Goal: Task Accomplishment & Management: Complete application form

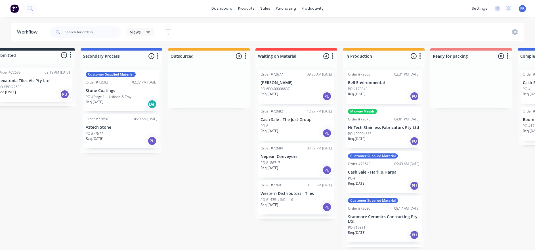
drag, startPoint x: 258, startPoint y: 168, endPoint x: 281, endPoint y: 177, distance: 24.8
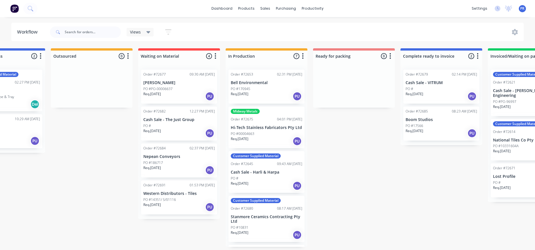
drag, startPoint x: 119, startPoint y: 181, endPoint x: 145, endPoint y: 180, distance: 26.4
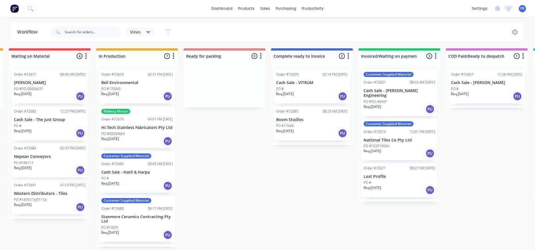
drag, startPoint x: 348, startPoint y: 223, endPoint x: 363, endPoint y: 220, distance: 14.8
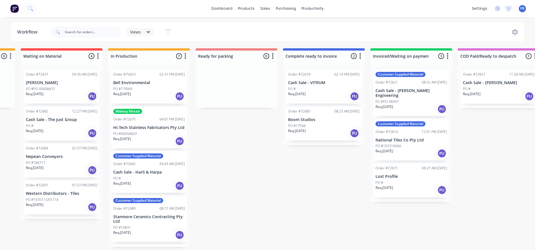
scroll to position [3, 250]
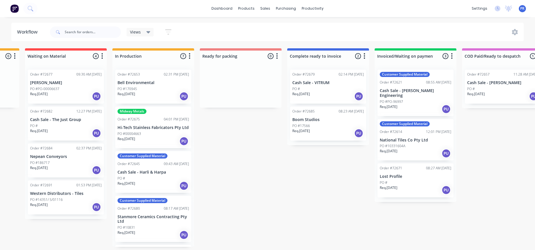
drag, startPoint x: 286, startPoint y: 180, endPoint x: 271, endPoint y: 181, distance: 14.8
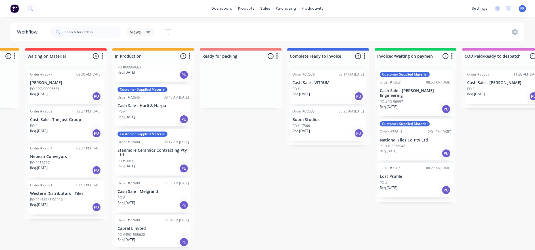
scroll to position [85, 0]
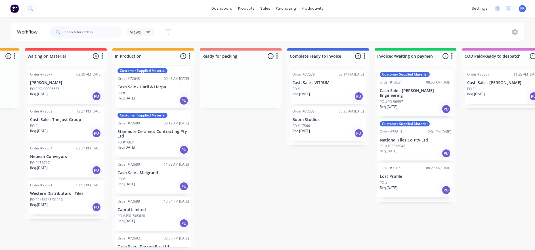
drag, startPoint x: 105, startPoint y: 28, endPoint x: 423, endPoint y: 235, distance: 379.4
click at [361, 171] on div "Submitted 1 Status colour #273444 hex #273444 Save Cancel Summaries Total order…" at bounding box center [260, 147] width 1029 height 198
drag, startPoint x: 192, startPoint y: 193, endPoint x: 191, endPoint y: 211, distance: 17.6
click at [191, 171] on div "Order #72653 02:31 PM [DATE] Bell Environmental PO #170945 Req. [DATE] PU Midwa…" at bounding box center [153, 156] width 82 height 182
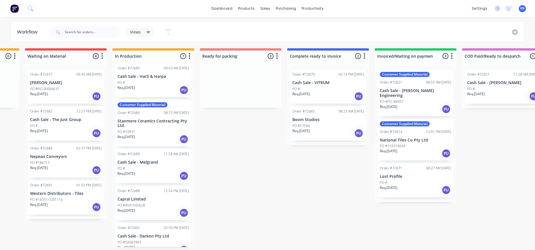
scroll to position [104, 0]
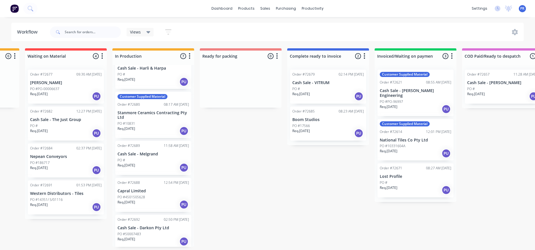
click at [202, 171] on div "Submitted 1 Status colour #273444 hex #273444 Save Cancel Summaries Total order…" at bounding box center [260, 147] width 1029 height 198
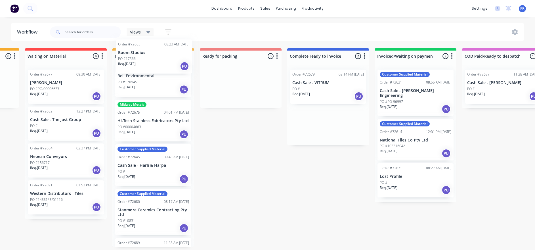
scroll to position [0, 0]
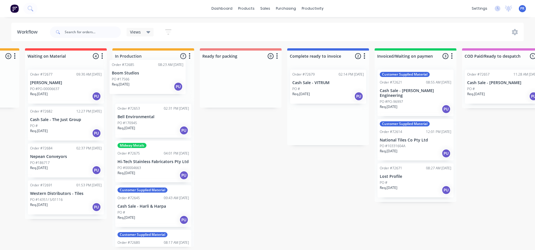
drag, startPoint x: 322, startPoint y: 123, endPoint x: 139, endPoint y: 82, distance: 187.8
click at [139, 82] on div "Submitted 1 Status colour #273444 hex #273444 Save Cancel Summaries Total order…" at bounding box center [260, 147] width 1029 height 198
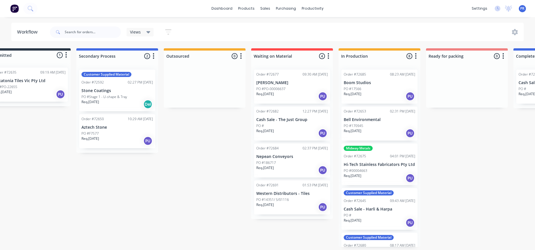
scroll to position [0, 0]
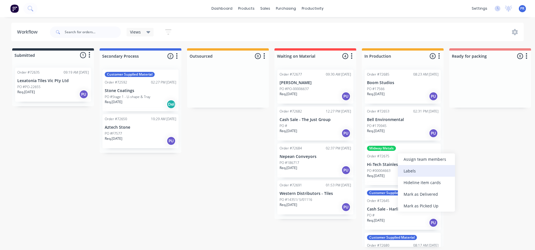
click at [361, 169] on div "Labels" at bounding box center [426, 171] width 57 height 12
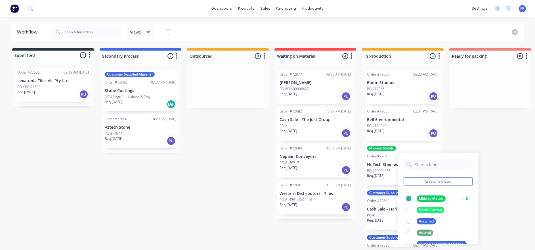
click at [361, 171] on div at bounding box center [408, 198] width 11 height 11
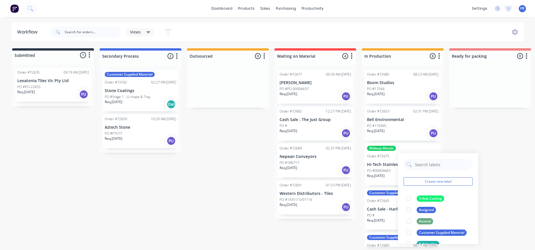
click at [361, 139] on div "Submitted 1 Status colour #273444 hex #273444 Save Cancel Summaries Total order…" at bounding box center [510, 147] width 1029 height 198
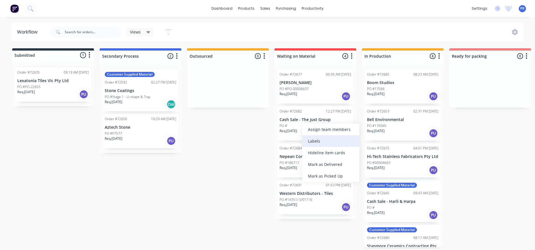
click at [315, 144] on div "Labels" at bounding box center [330, 141] width 57 height 12
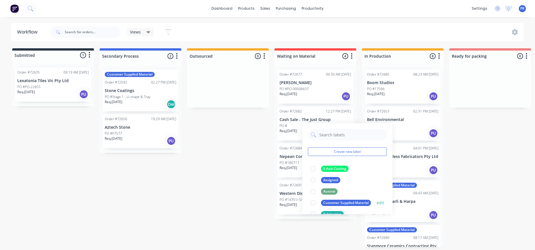
click at [314, 171] on div at bounding box center [312, 202] width 11 height 11
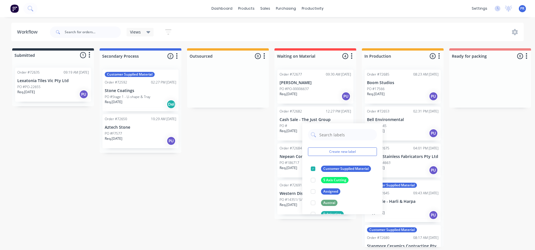
click at [246, 155] on div "Submitted 1 Status colour #273444 hex #273444 Save Cancel Summaries Total order…" at bounding box center [510, 147] width 1029 height 198
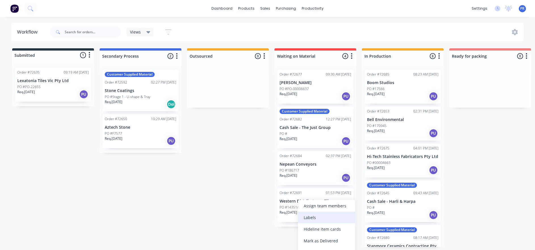
click at [302, 171] on div "Labels" at bounding box center [326, 217] width 57 height 12
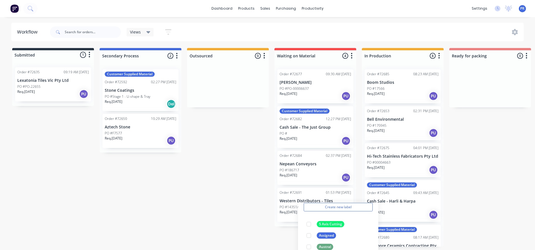
scroll to position [43, 0]
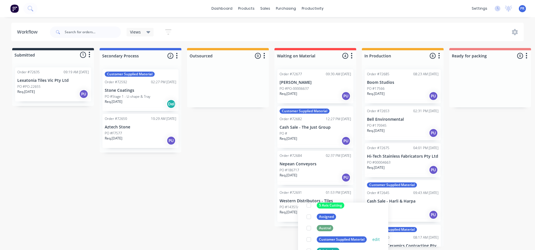
click at [307, 171] on div at bounding box center [308, 239] width 11 height 11
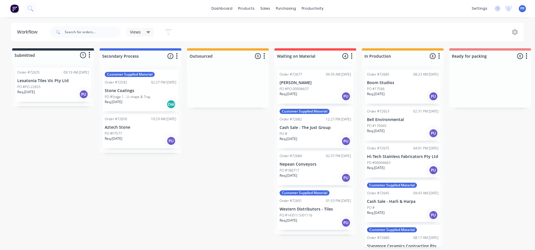
click at [257, 171] on div "Submitted 1 Status colour #273444 hex #273444 Save Cancel Summaries Total order…" at bounding box center [510, 147] width 1029 height 198
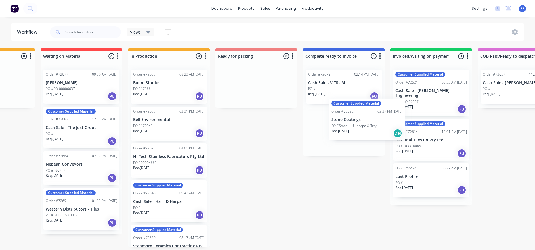
scroll to position [3, 234]
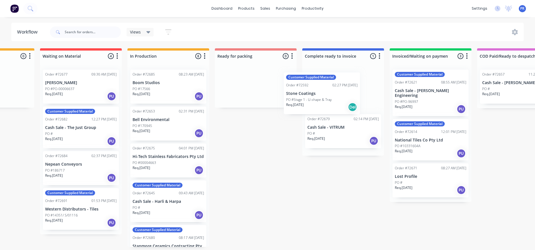
drag, startPoint x: 144, startPoint y: 93, endPoint x: 328, endPoint y: 99, distance: 184.1
click at [328, 99] on div "Submitted 1 Status colour #273444 hex #273444 Save Cancel Summaries Total order…" at bounding box center [275, 147] width 1029 height 198
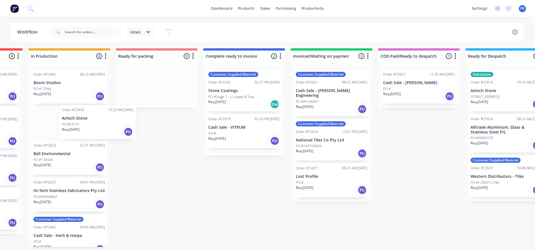
scroll to position [3, 331]
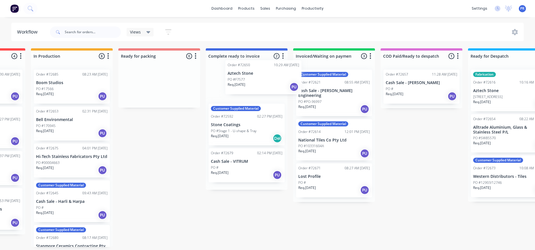
drag, startPoint x: 120, startPoint y: 76, endPoint x: 244, endPoint y: 70, distance: 123.9
click at [244, 70] on div "Submitted 1 Status colour #273444 hex #273444 Save Cancel Summaries Total order…" at bounding box center [179, 147] width 1029 height 198
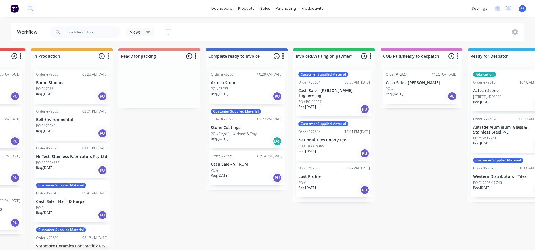
click at [245, 76] on div "Order #72650 10:29 AM [DATE] Aztech Stone PO #F7577 Req. [DATE] PU" at bounding box center [247, 87] width 76 height 34
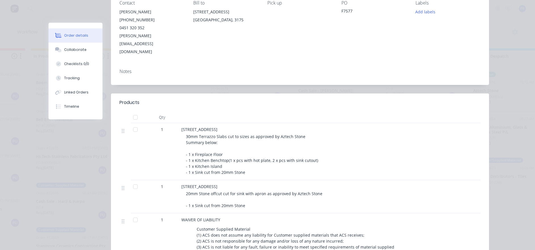
scroll to position [0, 0]
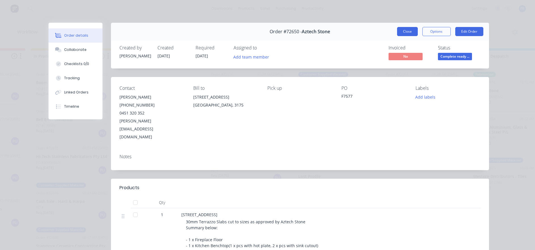
click at [361, 28] on button "Close" at bounding box center [407, 31] width 21 height 9
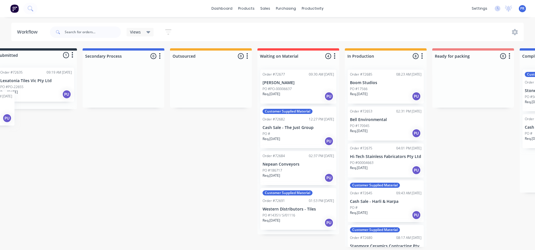
scroll to position [3, 0]
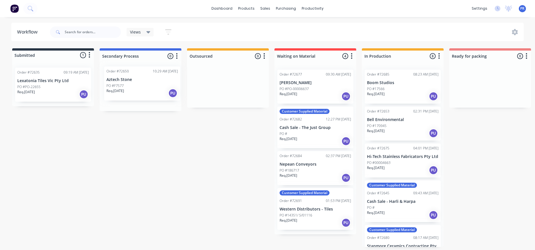
drag, startPoint x: 233, startPoint y: 93, endPoint x: 136, endPoint y: 91, distance: 97.4
click at [136, 91] on div "Submitted 1 Status colour #273444 hex #273444 Save Cancel Summaries Total order…" at bounding box center [510, 147] width 1029 height 198
click at [124, 171] on div "Submitted 1 Status colour #273444 hex #273444 Save Cancel Summaries Total order…" at bounding box center [510, 147] width 1029 height 198
click at [132, 81] on p "Aztech Stone" at bounding box center [141, 82] width 72 height 5
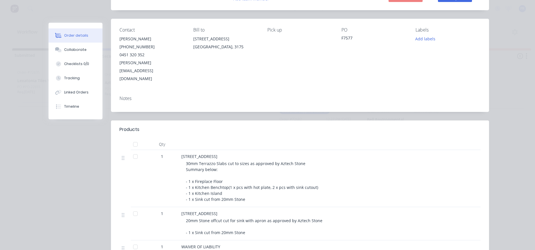
scroll to position [0, 0]
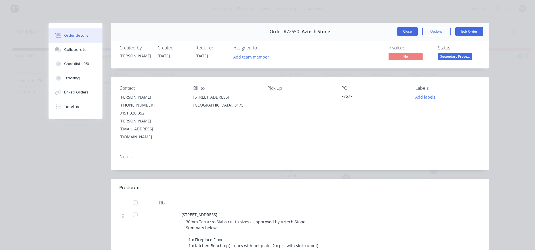
click at [361, 30] on button "Close" at bounding box center [407, 31] width 21 height 9
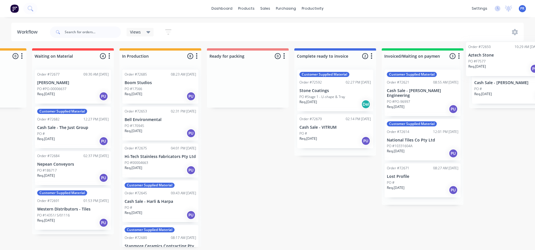
scroll to position [0, 251]
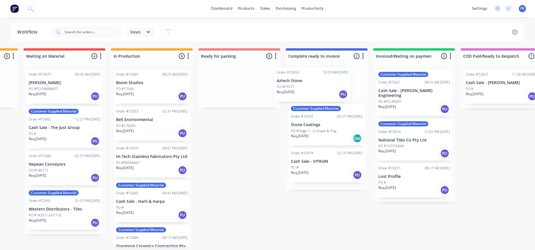
drag, startPoint x: 128, startPoint y: 81, endPoint x: 306, endPoint y: 82, distance: 178.0
click at [306, 82] on div "Submitted 1 Status colour #273444 hex #273444 Save Cancel Summaries Total order…" at bounding box center [259, 147] width 1029 height 198
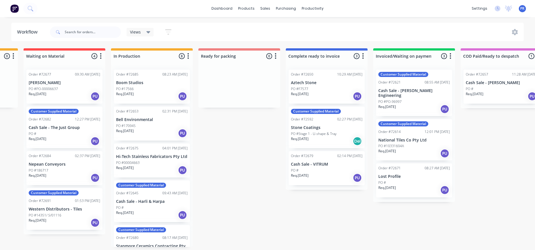
click at [244, 141] on div "Submitted 1 Status colour #273444 hex #273444 Save Cancel Summaries Total order…" at bounding box center [259, 147] width 1029 height 198
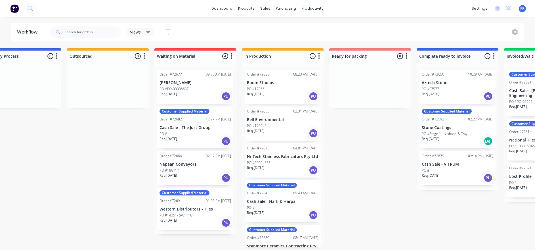
scroll to position [0, 0]
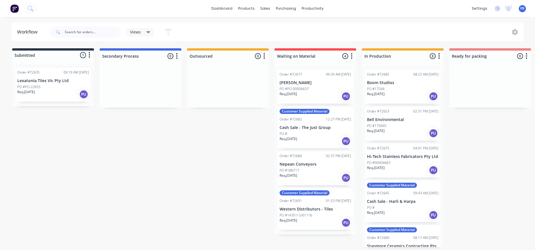
drag, startPoint x: 237, startPoint y: 166, endPoint x: 171, endPoint y: 161, distance: 66.4
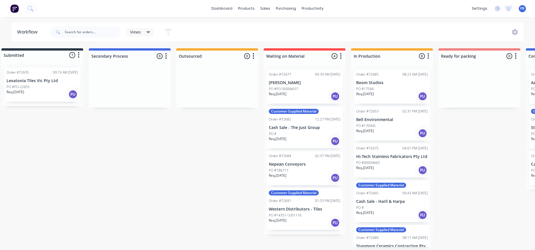
drag, startPoint x: 155, startPoint y: 144, endPoint x: 167, endPoint y: 144, distance: 11.7
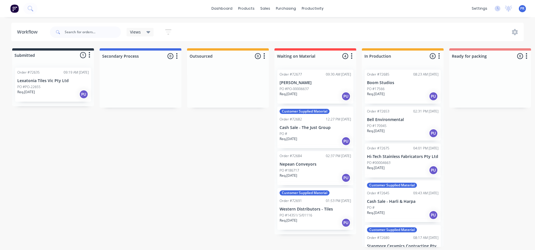
drag, startPoint x: 167, startPoint y: 144, endPoint x: 80, endPoint y: 89, distance: 103.0
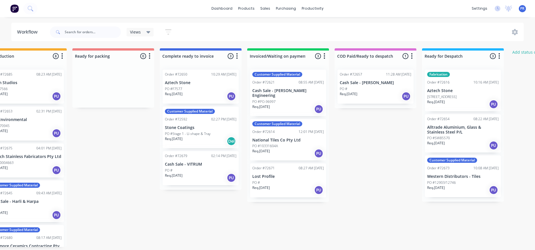
scroll to position [0, 460]
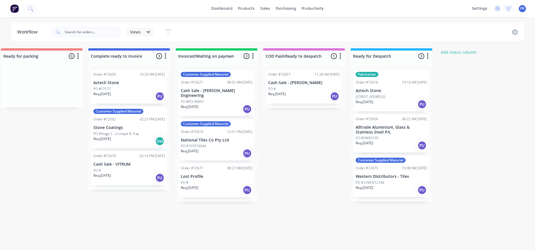
drag, startPoint x: 83, startPoint y: 166, endPoint x: 127, endPoint y: 162, distance: 43.9
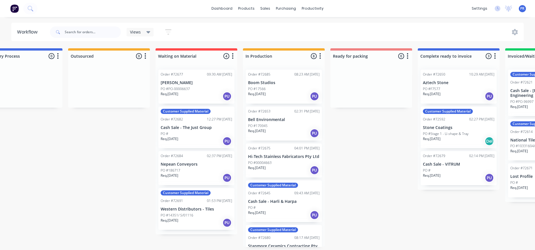
scroll to position [0, 0]
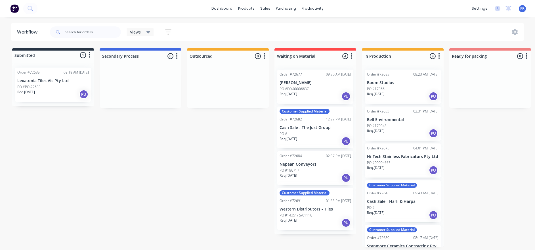
drag, startPoint x: 275, startPoint y: 211, endPoint x: 201, endPoint y: 215, distance: 73.9
click at [114, 144] on div "Submitted 1 Status colour #273444 hex #273444 Save Cancel Summaries Total order…" at bounding box center [510, 147] width 1029 height 198
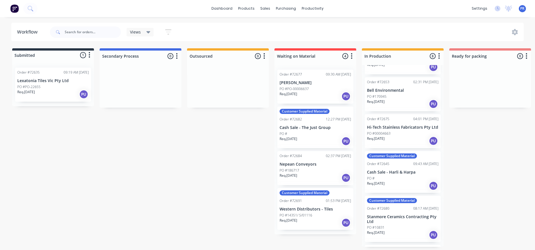
scroll to position [43, 0]
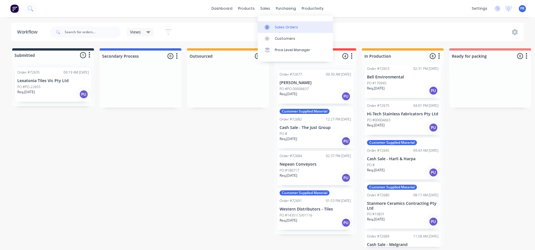
click at [274, 28] on link "Sales Orders" at bounding box center [295, 26] width 75 height 11
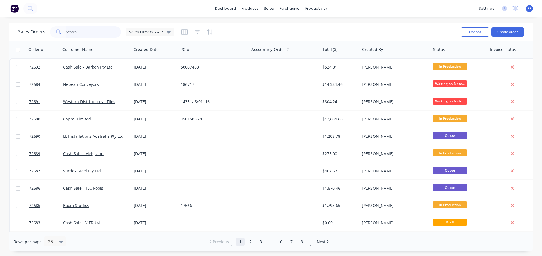
click at [96, 34] on input "text" at bounding box center [93, 31] width 55 height 11
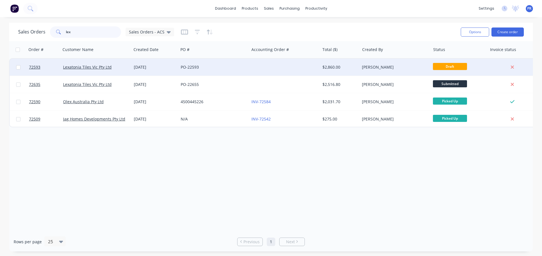
type input "lex"
click at [361, 68] on span "Draft" at bounding box center [450, 66] width 34 height 7
click at [361, 67] on div "[PERSON_NAME]" at bounding box center [393, 67] width 63 height 6
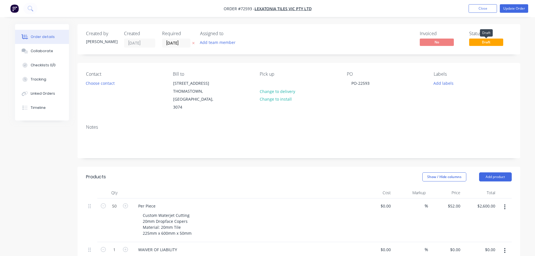
click at [361, 41] on span "Draft" at bounding box center [486, 42] width 34 height 7
click at [361, 6] on button "Update Order" at bounding box center [514, 8] width 28 height 9
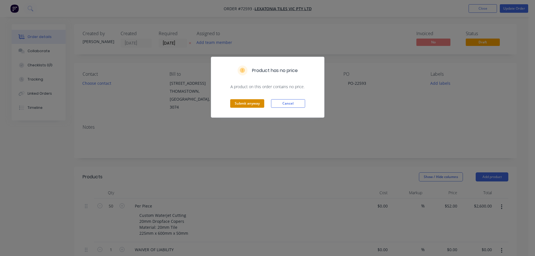
click at [259, 105] on button "Submit anyway" at bounding box center [247, 103] width 34 height 9
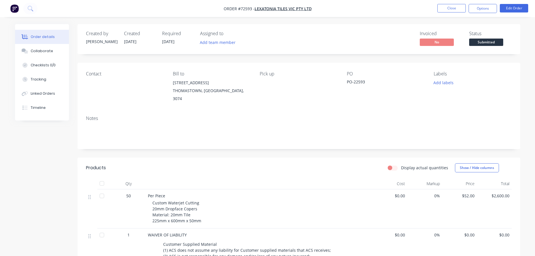
click at [361, 41] on span "Submitted" at bounding box center [486, 42] width 34 height 7
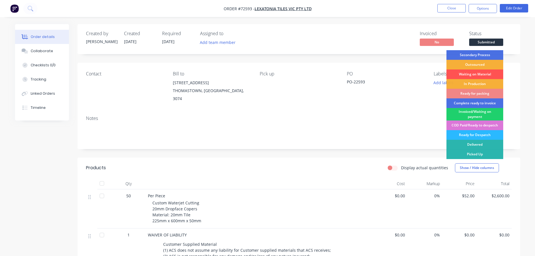
click at [361, 93] on div "PO PO-22593" at bounding box center [386, 87] width 78 height 32
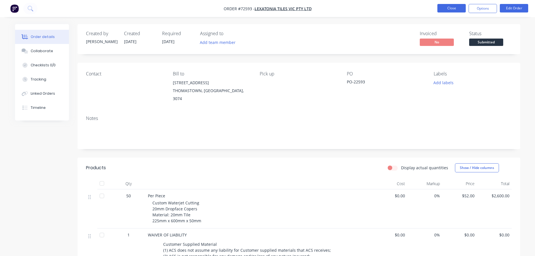
click at [361, 7] on button "Close" at bounding box center [451, 8] width 28 height 9
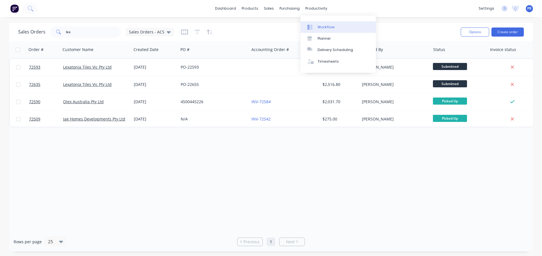
click at [313, 28] on div at bounding box center [311, 27] width 9 height 5
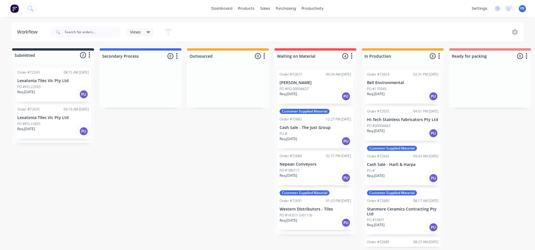
drag, startPoint x: 130, startPoint y: 174, endPoint x: 140, endPoint y: 176, distance: 9.9
click at [130, 171] on div "Submitted 2 Status colour #273444 hex #273444 Save Cancel Summaries Total order…" at bounding box center [510, 147] width 1029 height 198
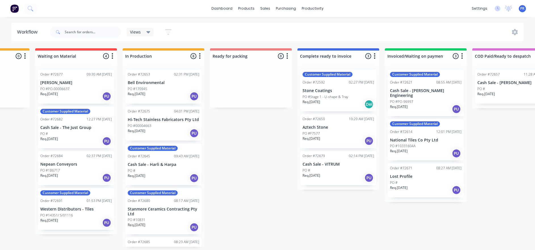
scroll to position [0, 291]
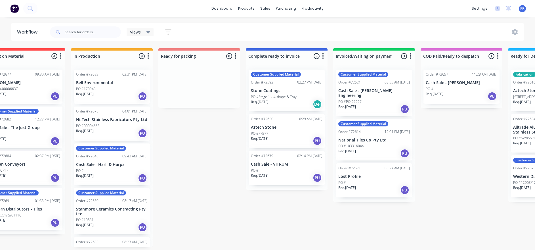
drag, startPoint x: 481, startPoint y: 179, endPoint x: 514, endPoint y: 174, distance: 32.9
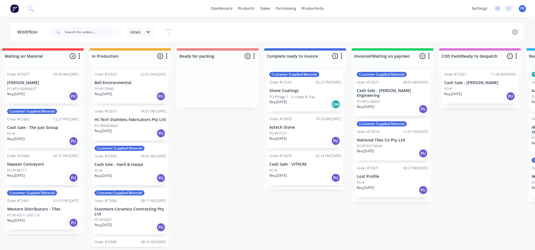
drag, startPoint x: 265, startPoint y: 189, endPoint x: 253, endPoint y: 196, distance: 14.5
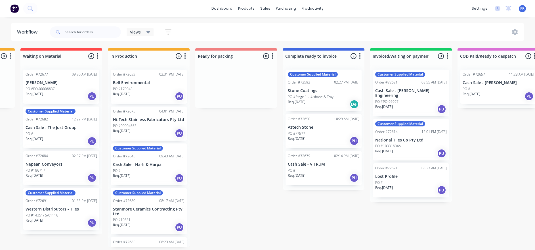
drag, startPoint x: 253, startPoint y: 196, endPoint x: 241, endPoint y: 200, distance: 11.9
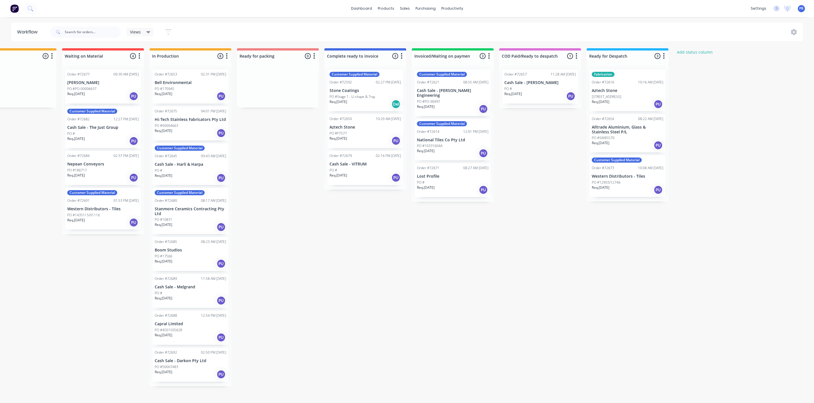
scroll to position [0, 0]
